Goal: Transaction & Acquisition: Purchase product/service

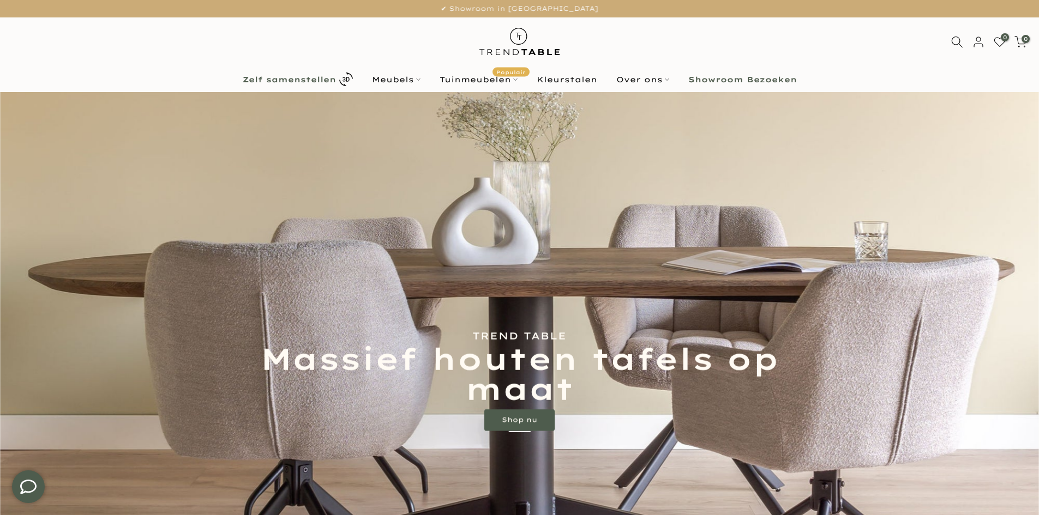
type input "****"
click at [276, 74] on link "Zelf samenstellen" at bounding box center [297, 79] width 129 height 19
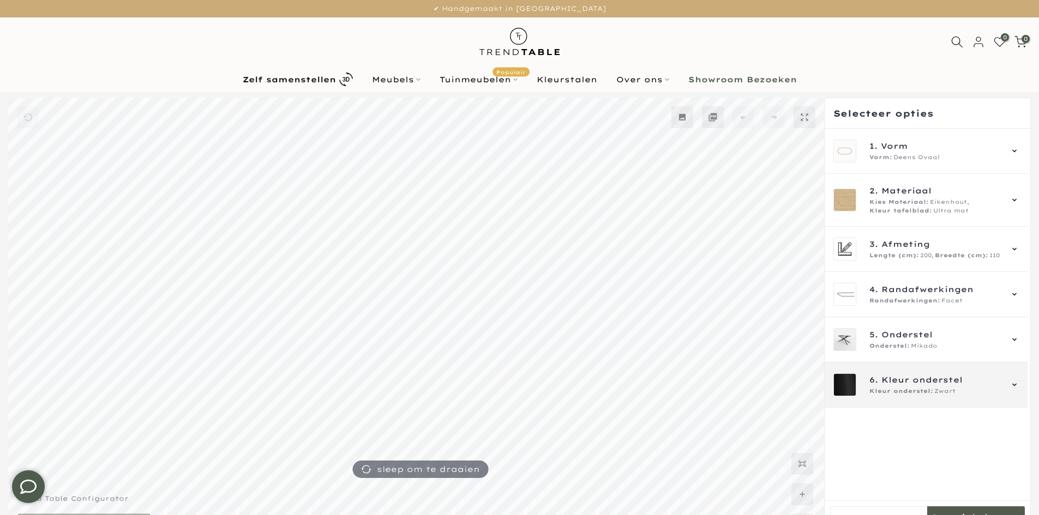
type input "****"
click at [939, 380] on span "Kleur onderstel" at bounding box center [921, 380] width 81 height 12
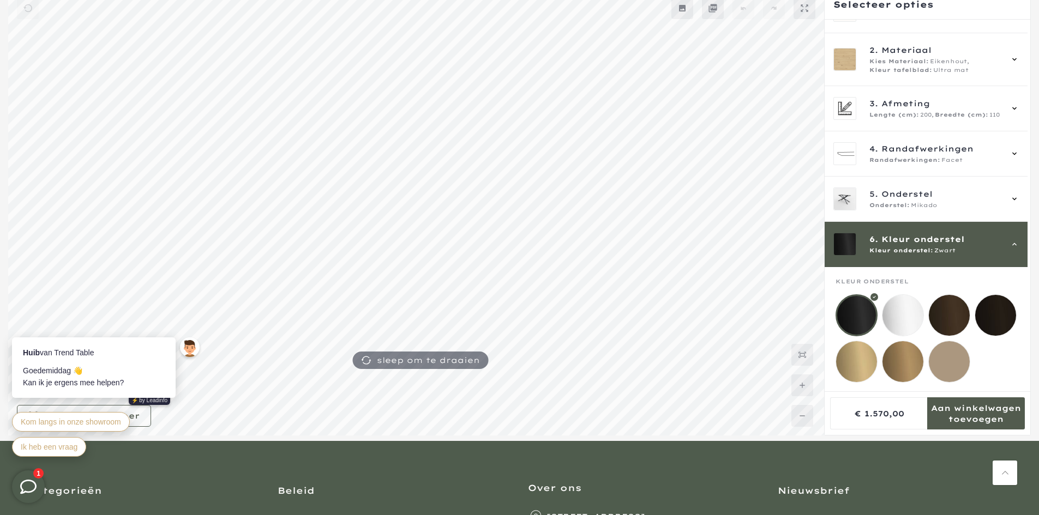
click at [872, 364] on mmq-loader at bounding box center [856, 361] width 41 height 41
click at [858, 304] on mmq-loader at bounding box center [856, 315] width 41 height 41
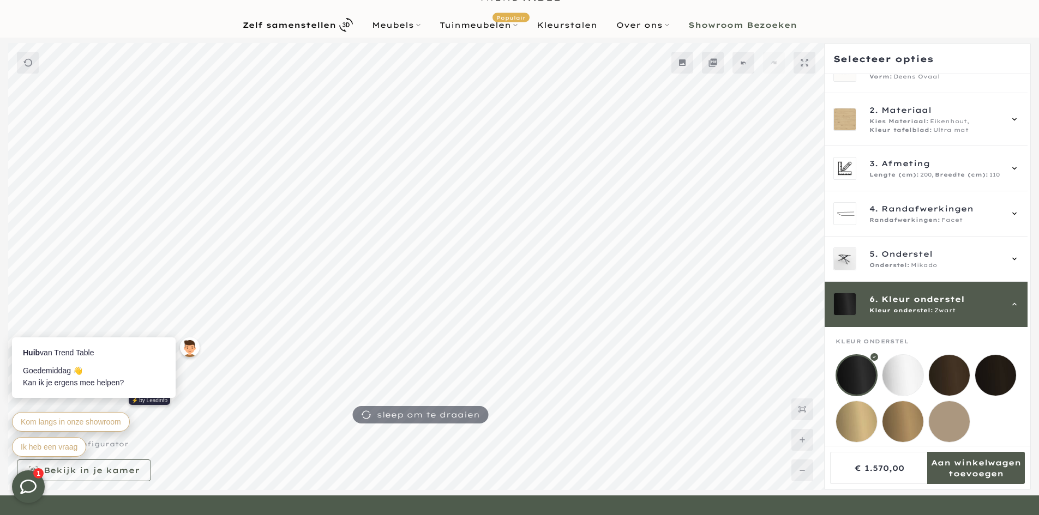
scroll to position [40, 0]
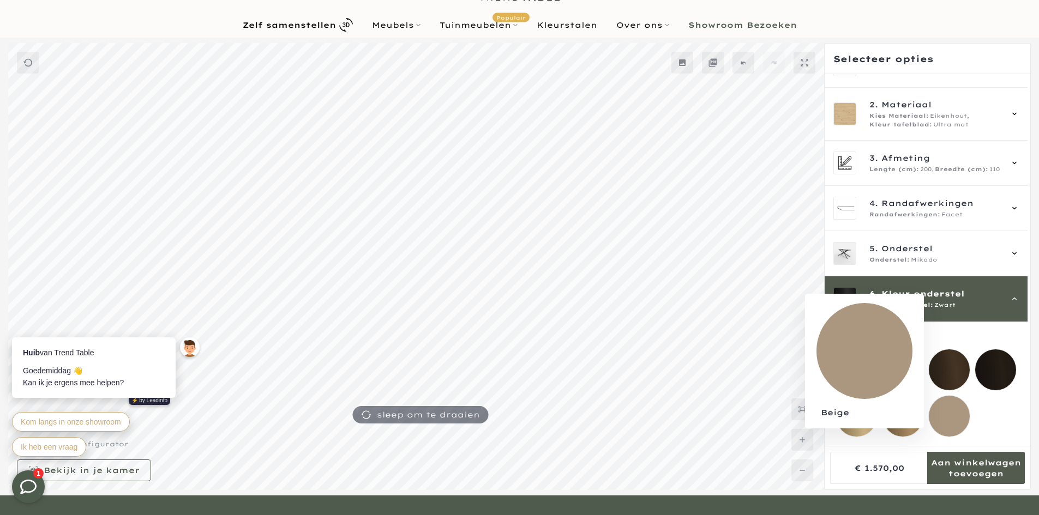
click at [947, 401] on mmq-loader at bounding box center [949, 416] width 41 height 41
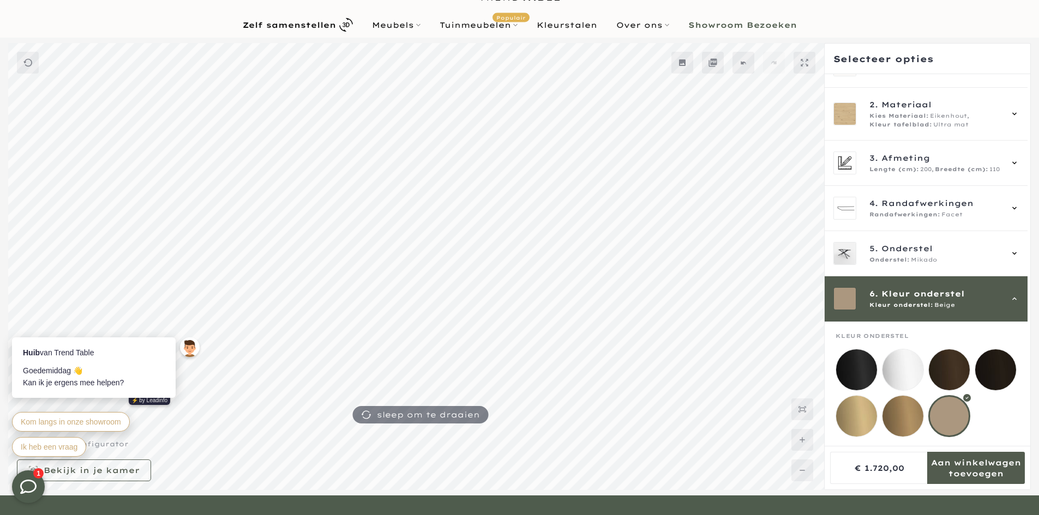
click at [942, 357] on mmq-loader at bounding box center [949, 370] width 41 height 41
click at [861, 352] on mmq-loader at bounding box center [856, 370] width 41 height 41
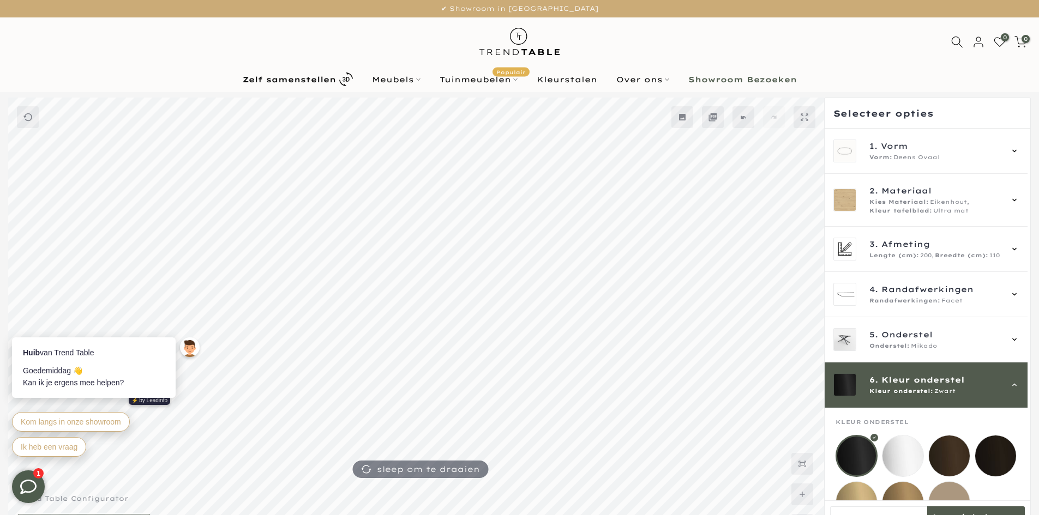
scroll to position [40, 0]
